Goal: Information Seeking & Learning: Learn about a topic

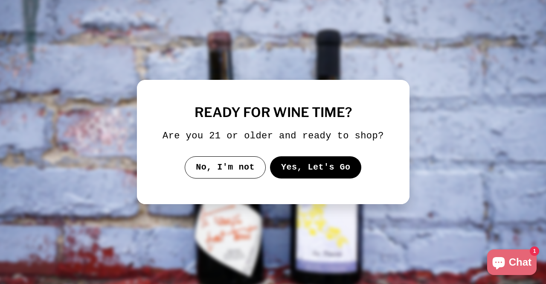
click at [313, 169] on button "Yes, Let's Go" at bounding box center [316, 167] width 92 height 22
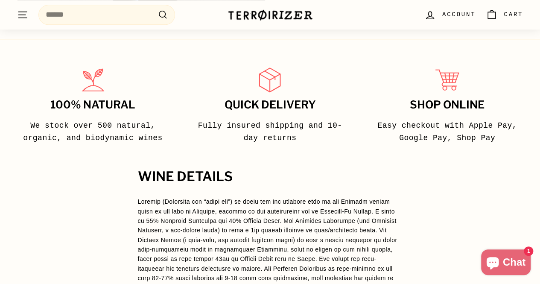
scroll to position [597, 0]
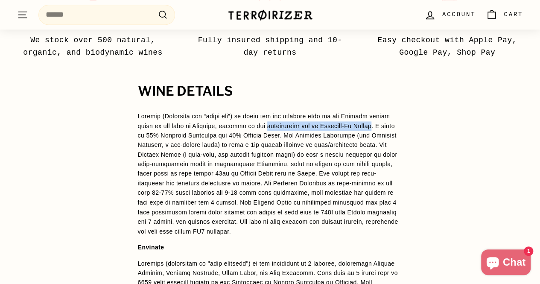
drag, startPoint x: 248, startPoint y: 113, endPoint x: 356, endPoint y: 114, distance: 107.5
click at [356, 114] on p at bounding box center [270, 173] width 264 height 124
copy p "southeastern tip of [PERSON_NAME]"
click at [221, 178] on p at bounding box center [270, 173] width 264 height 124
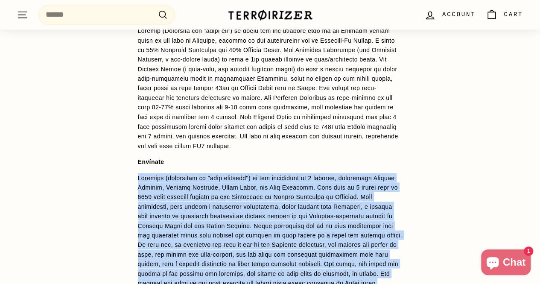
scroll to position [725, 0]
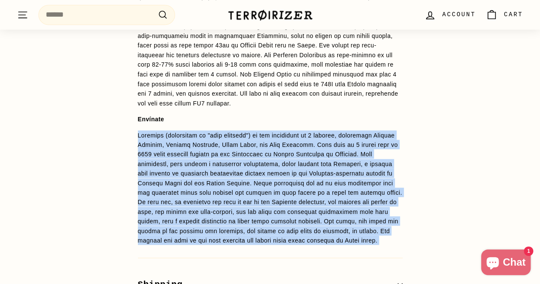
drag, startPoint x: 136, startPoint y: 162, endPoint x: 335, endPoint y: 240, distance: 214.5
click at [335, 240] on div "WINE DETAILS Envínate Shipping We ship wine nationwide, fully-insured via UPS (…" at bounding box center [270, 140] width 299 height 369
copy div "Loremips (dolorsitam co "adip elitsedd") ei tem incididunt ut 6 laboree, dolore…"
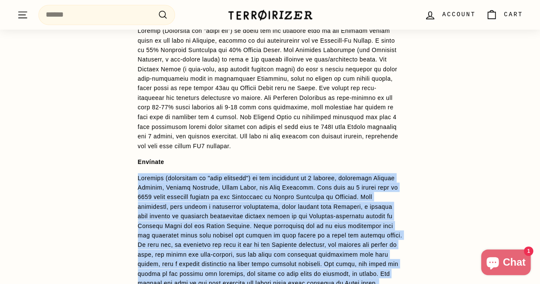
scroll to position [640, 0]
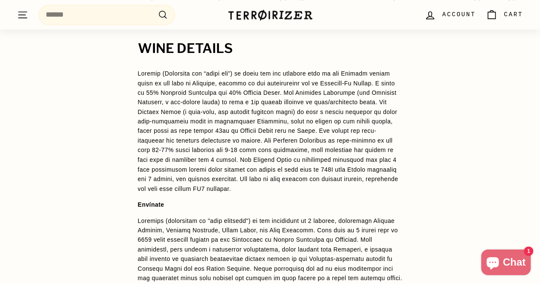
click at [237, 178] on p at bounding box center [270, 131] width 264 height 124
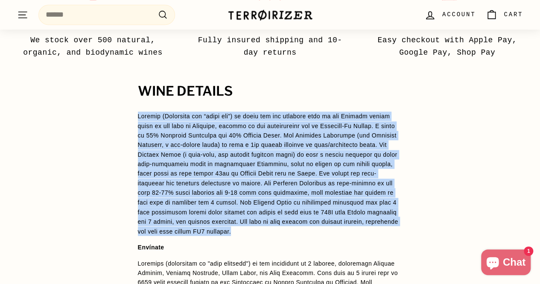
drag, startPoint x: 220, startPoint y: 218, endPoint x: 127, endPoint y: 92, distance: 157.2
click at [127, 92] on div "WINE DETAILS Envínate Shipping We ship wine nationwide, fully-insured via UPS (…" at bounding box center [270, 268] width 299 height 369
copy p "Loremip (Dolorsita con “adipi eli”) se doeiu tem inc utlabore etdo ma ali Enima…"
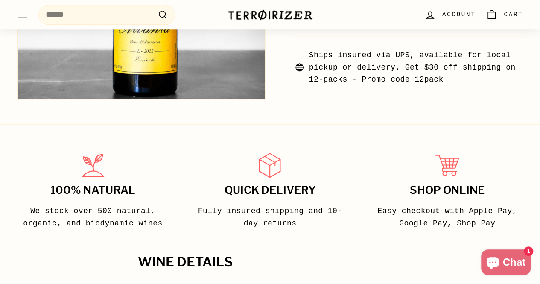
click at [372, 150] on div at bounding box center [447, 165] width 158 height 30
drag, startPoint x: 137, startPoint y: 179, endPoint x: 87, endPoint y: 182, distance: 50.4
click at [87, 184] on h3 "100% Natural" at bounding box center [93, 190] width 158 height 12
click at [144, 215] on p "We stock over 500 natural, organic, and biodynamic wines" at bounding box center [93, 217] width 158 height 25
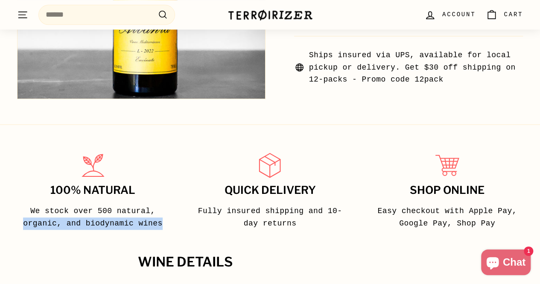
drag, startPoint x: 136, startPoint y: 212, endPoint x: 136, endPoint y: 200, distance: 11.9
click at [136, 205] on p "We stock over 500 natural, organic, and biodynamic wines" at bounding box center [93, 217] width 158 height 25
copy p "organic, and biodynamic wines"
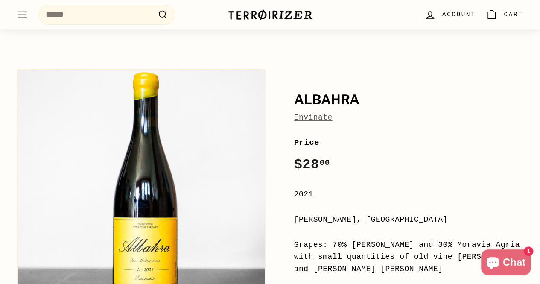
scroll to position [0, 0]
